Goal: Find specific page/section: Find specific page/section

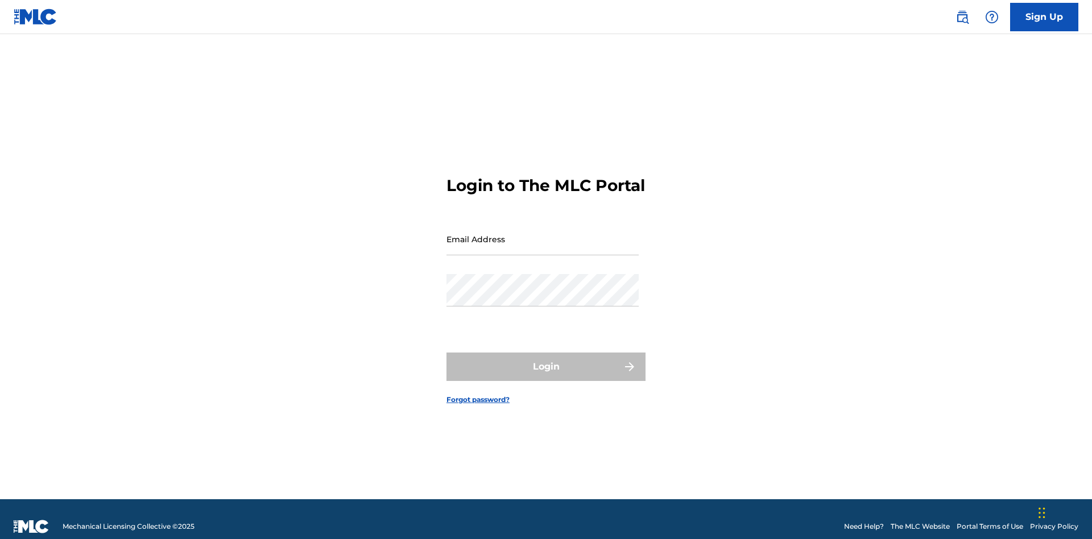
scroll to position [15, 0]
click at [542, 234] on input "Email Address" at bounding box center [542, 239] width 192 height 32
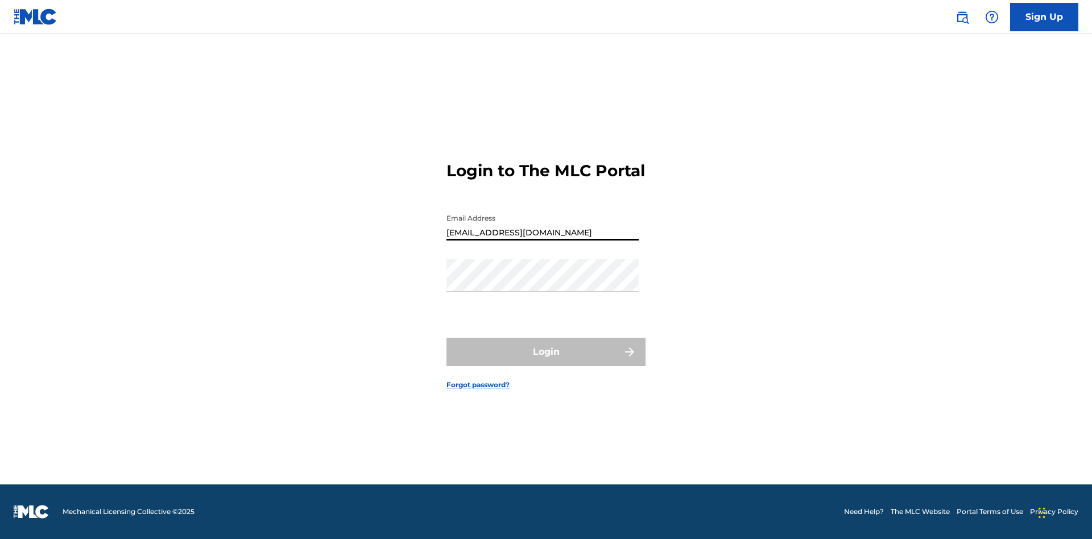
type input "Duke.McTesterson@gmail.com"
click at [546, 362] on button "Login" at bounding box center [545, 352] width 199 height 28
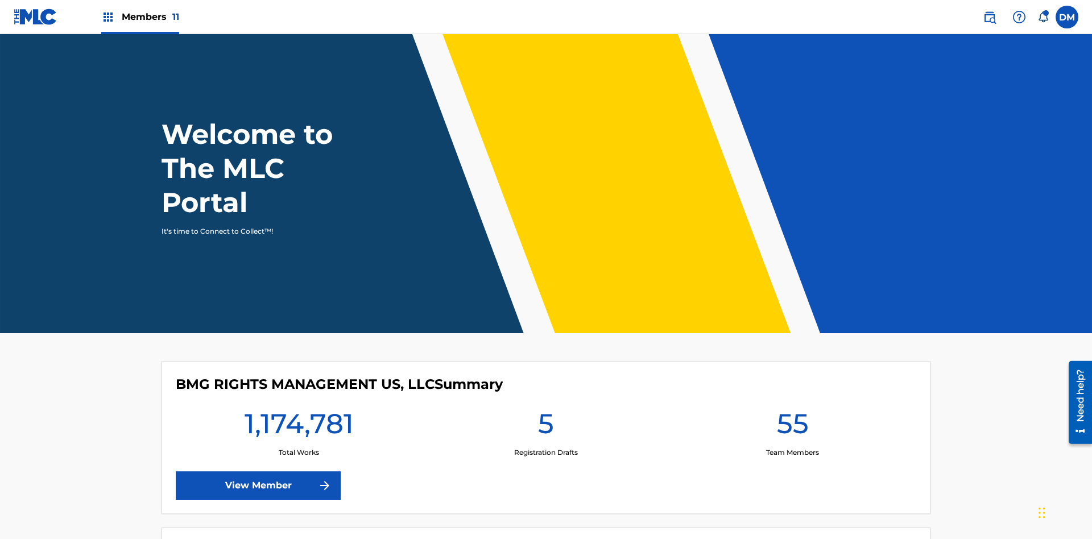
scroll to position [49, 0]
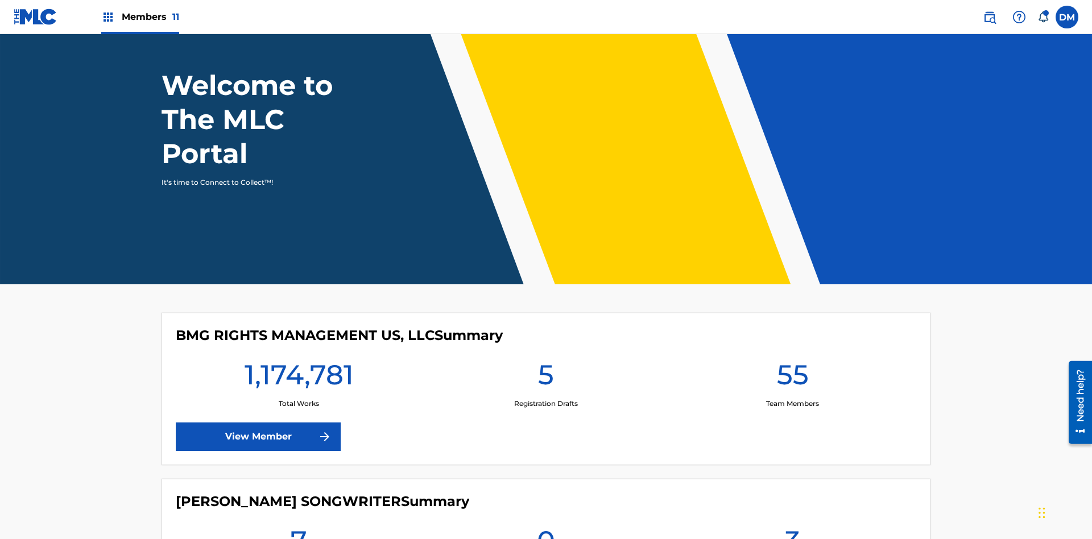
click at [140, 16] on span "Members 11" at bounding box center [150, 16] width 57 height 13
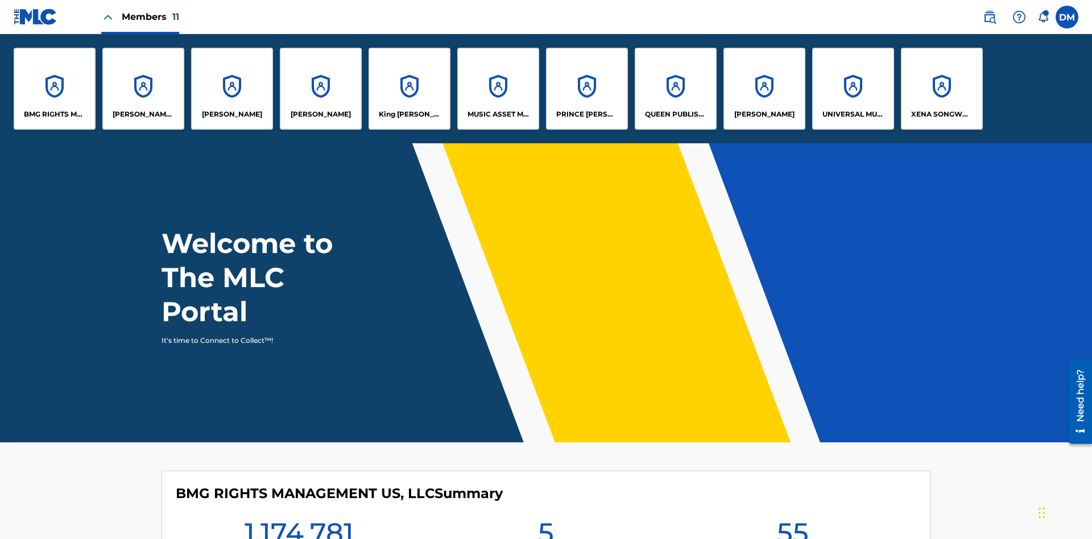
click at [409, 114] on p "King McTesterson" at bounding box center [410, 114] width 62 height 10
